Goal: Task Accomplishment & Management: Manage account settings

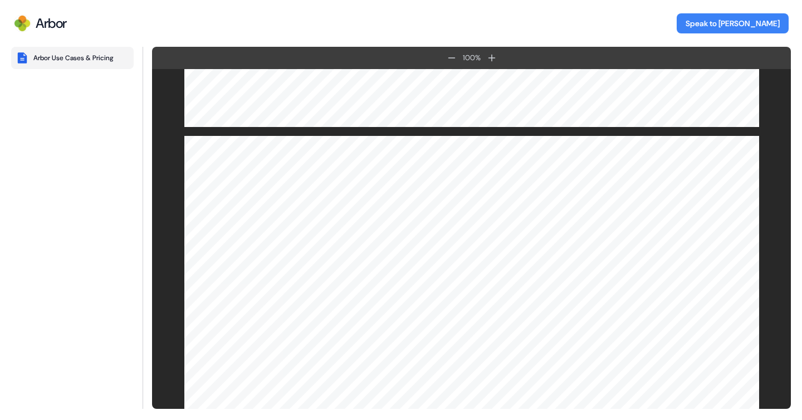
scroll to position [3275, 0]
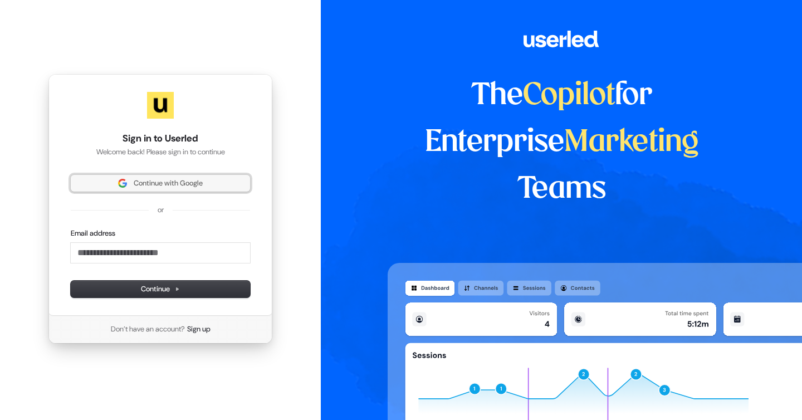
click at [140, 178] on span "Continue with Google" at bounding box center [168, 183] width 69 height 10
